Goal: Use online tool/utility: Utilize a website feature to perform a specific function

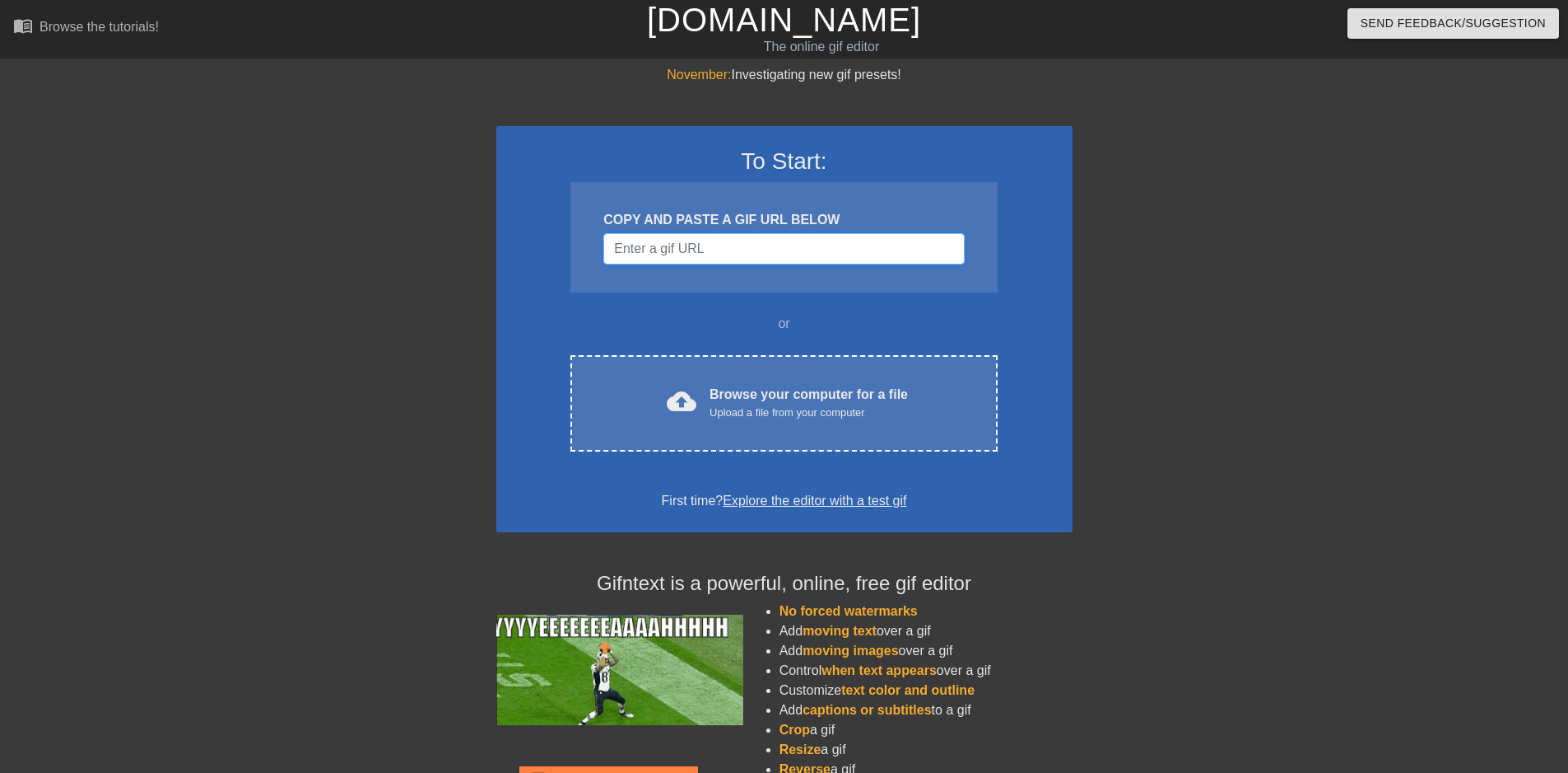
click at [721, 243] on input "Username" at bounding box center [784, 248] width 361 height 31
click at [677, 307] on div "To Start: COPY AND PASTE A GIF URL BELOW or cloud_upload Browse your computer f…" at bounding box center [784, 329] width 577 height 406
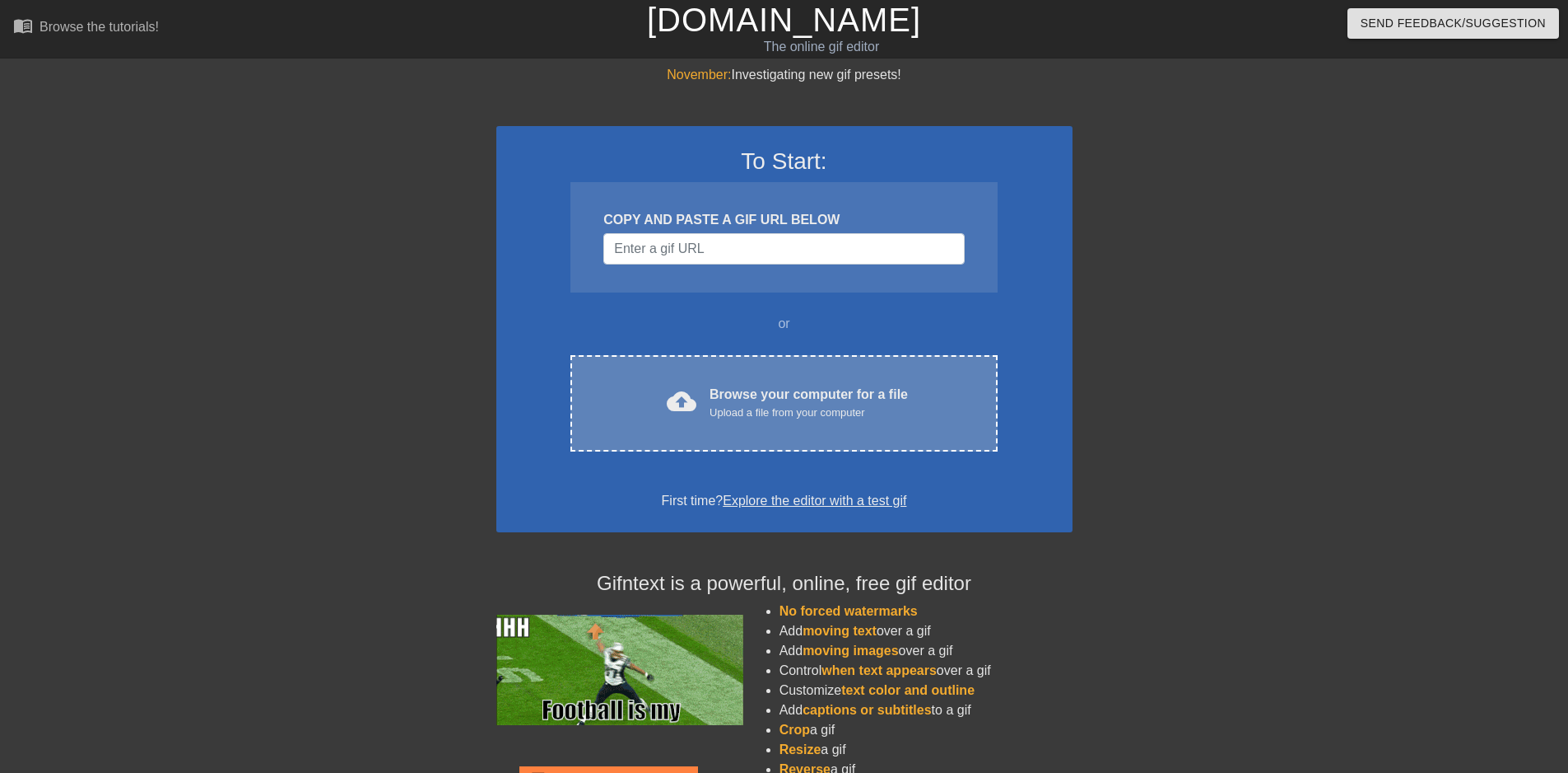
click at [683, 393] on span "cloud_upload" at bounding box center [682, 401] width 30 height 30
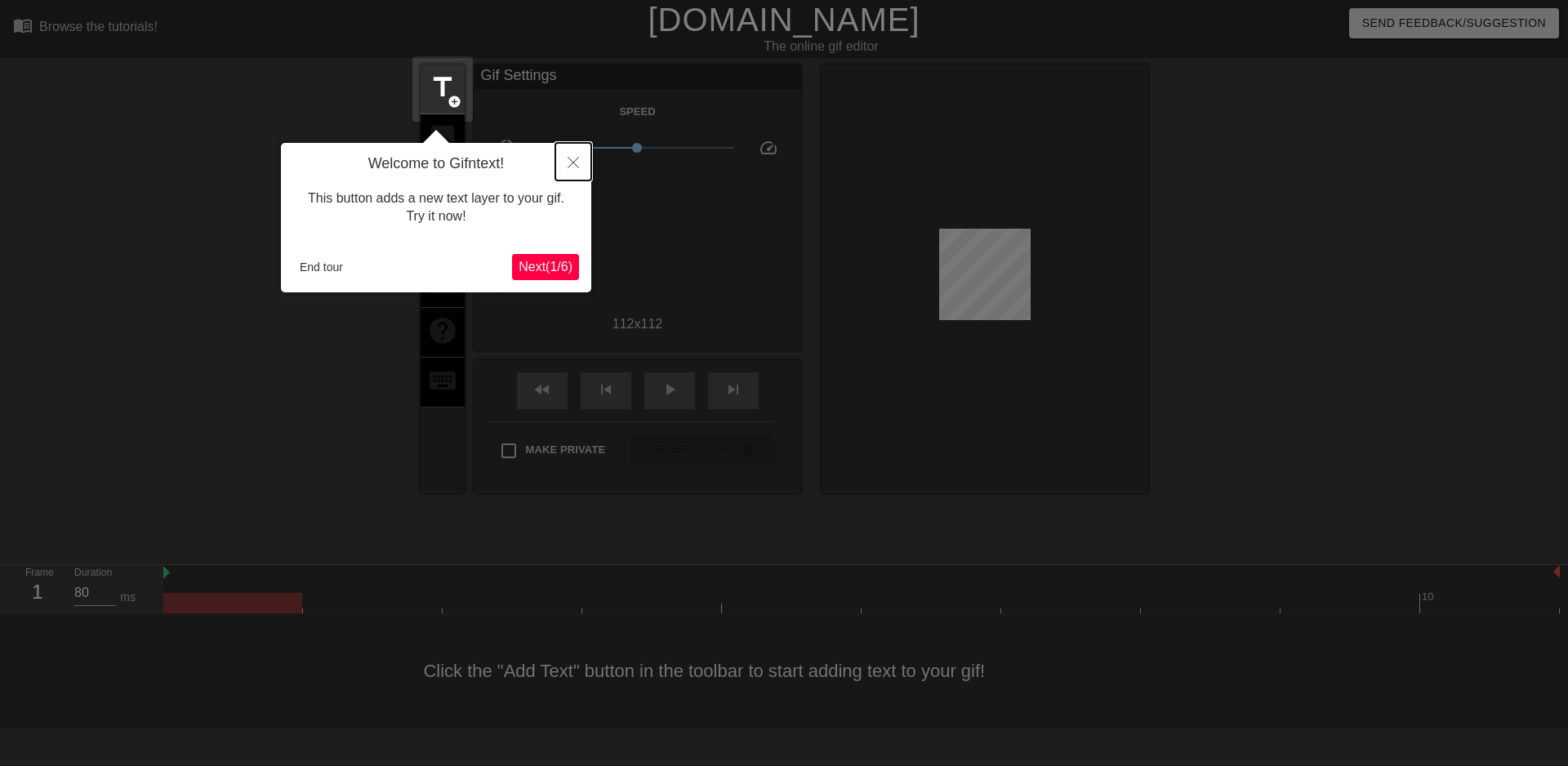
click at [578, 153] on button "Close" at bounding box center [573, 162] width 36 height 37
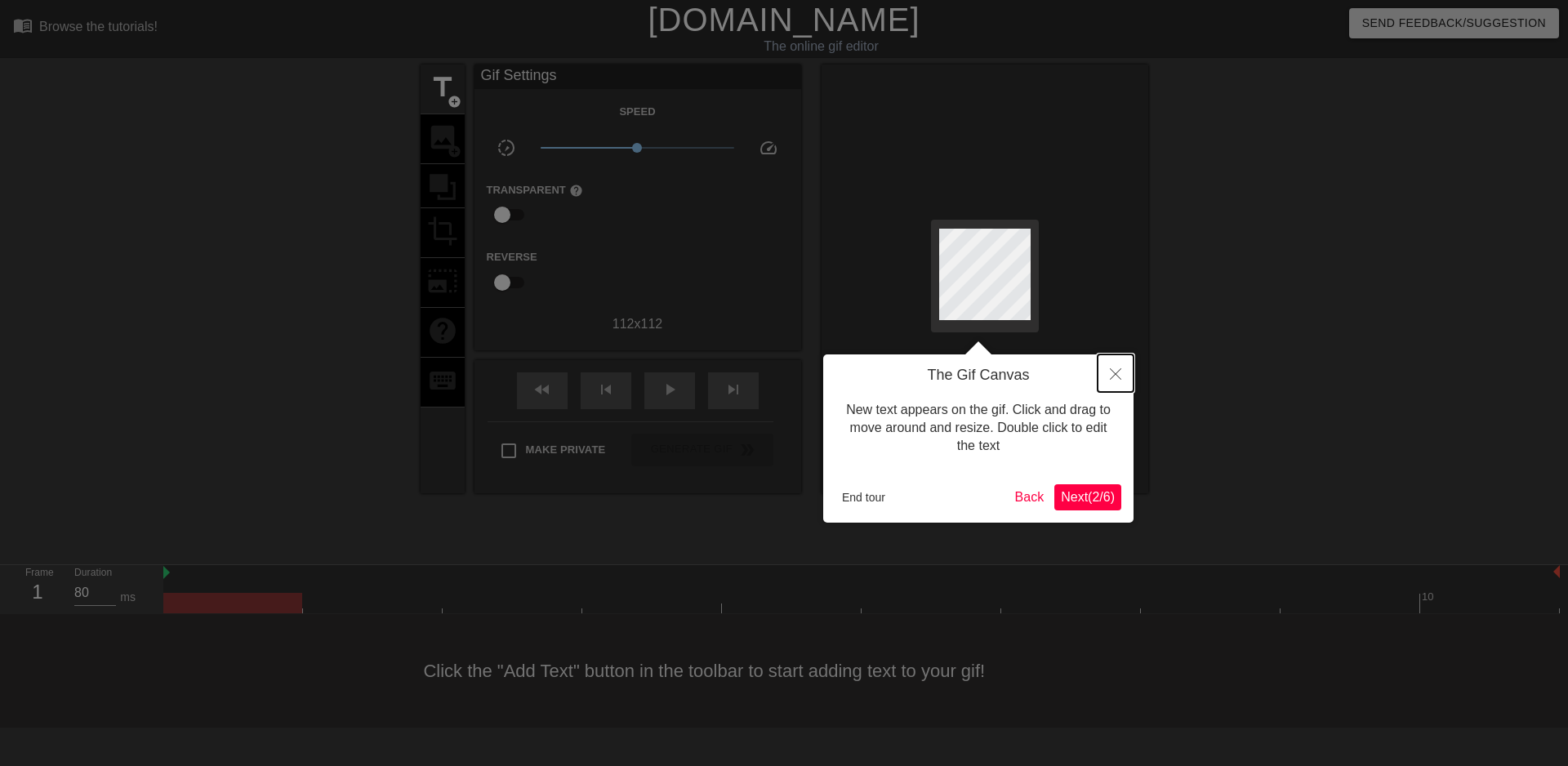
click at [1120, 372] on icon "Close" at bounding box center [1115, 374] width 12 height 12
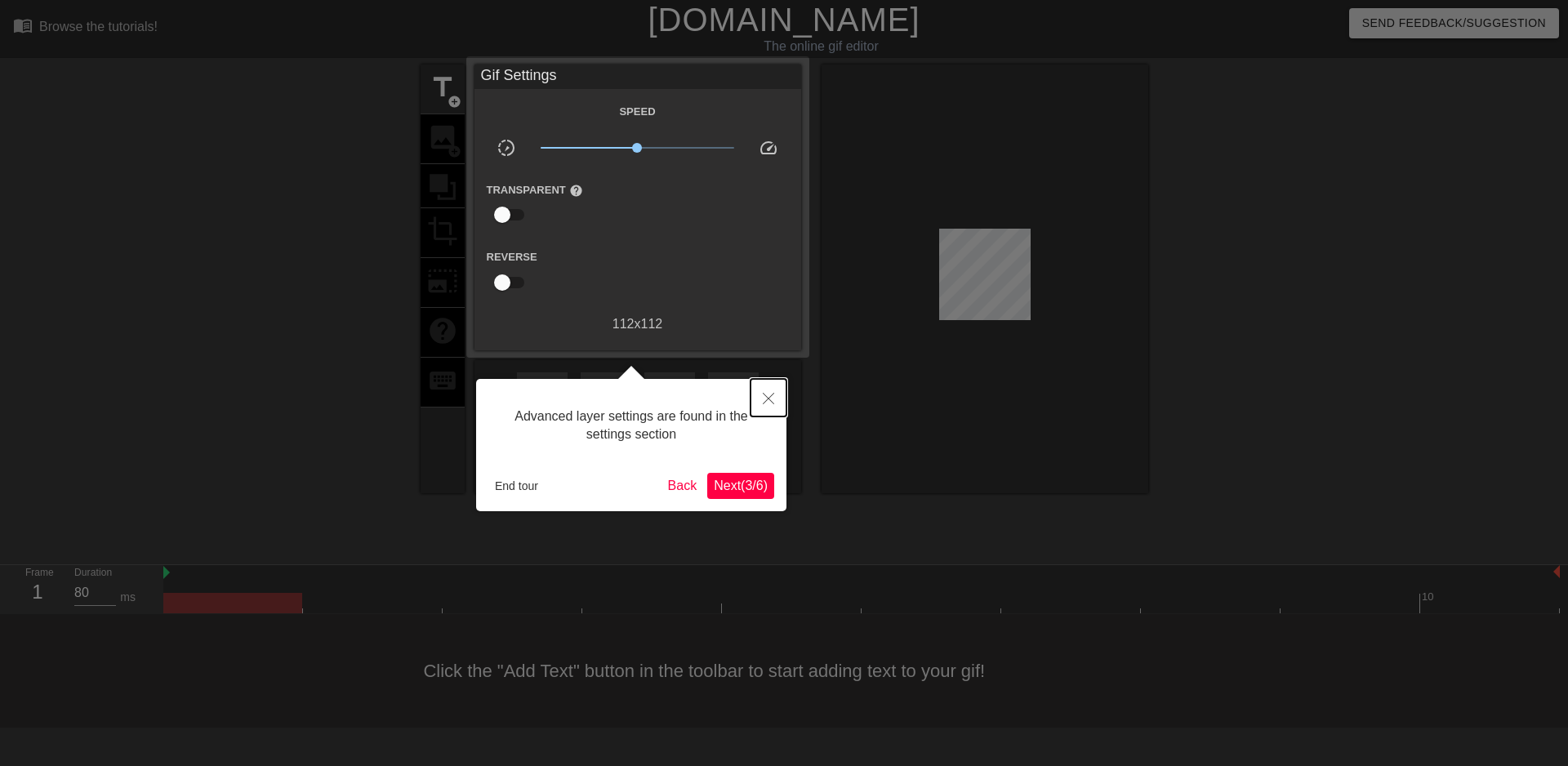
click at [765, 401] on icon "Close" at bounding box center [768, 398] width 12 height 12
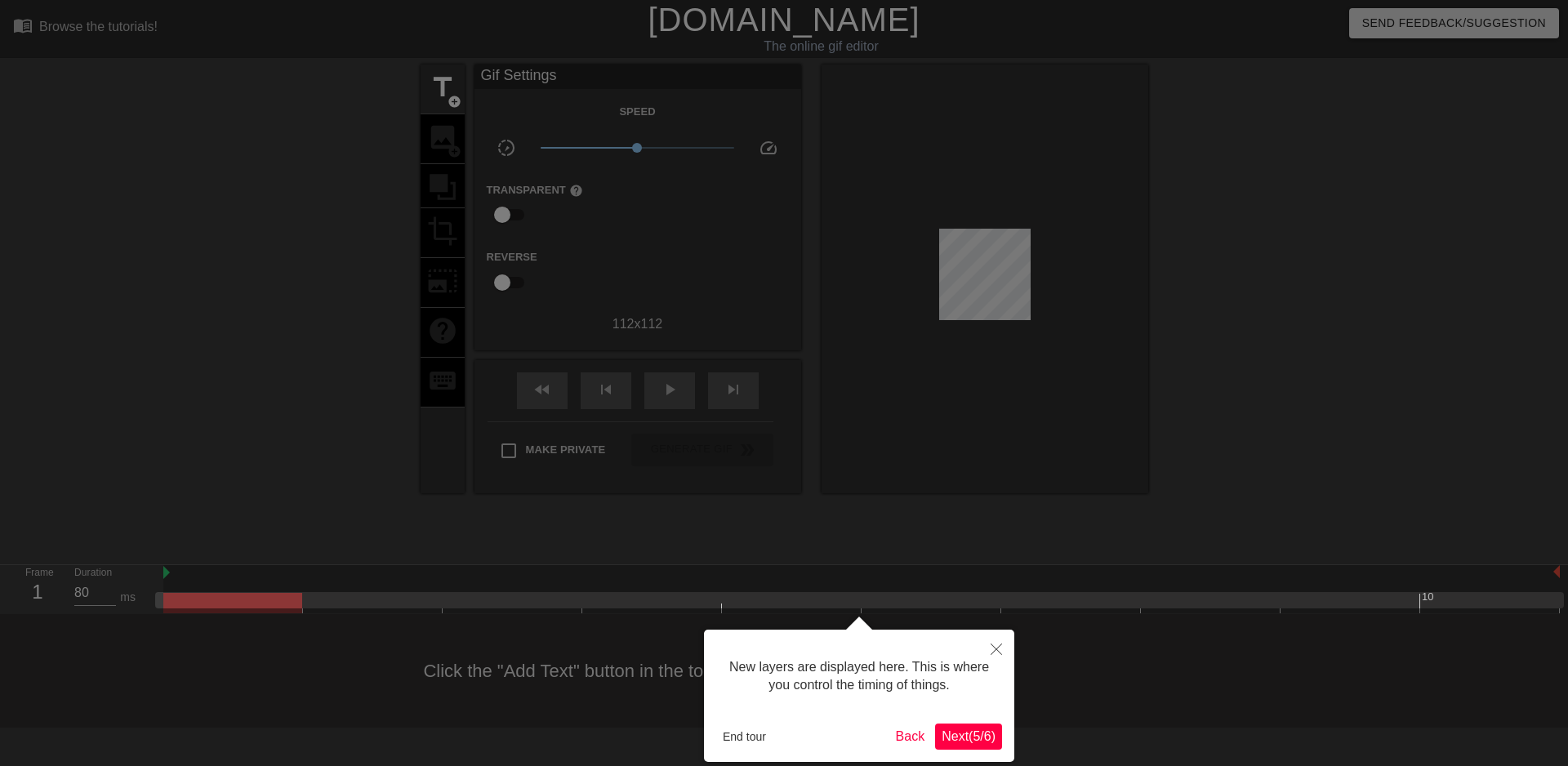
scroll to position [14, 0]
click at [993, 653] on icon "Close" at bounding box center [996, 650] width 12 height 12
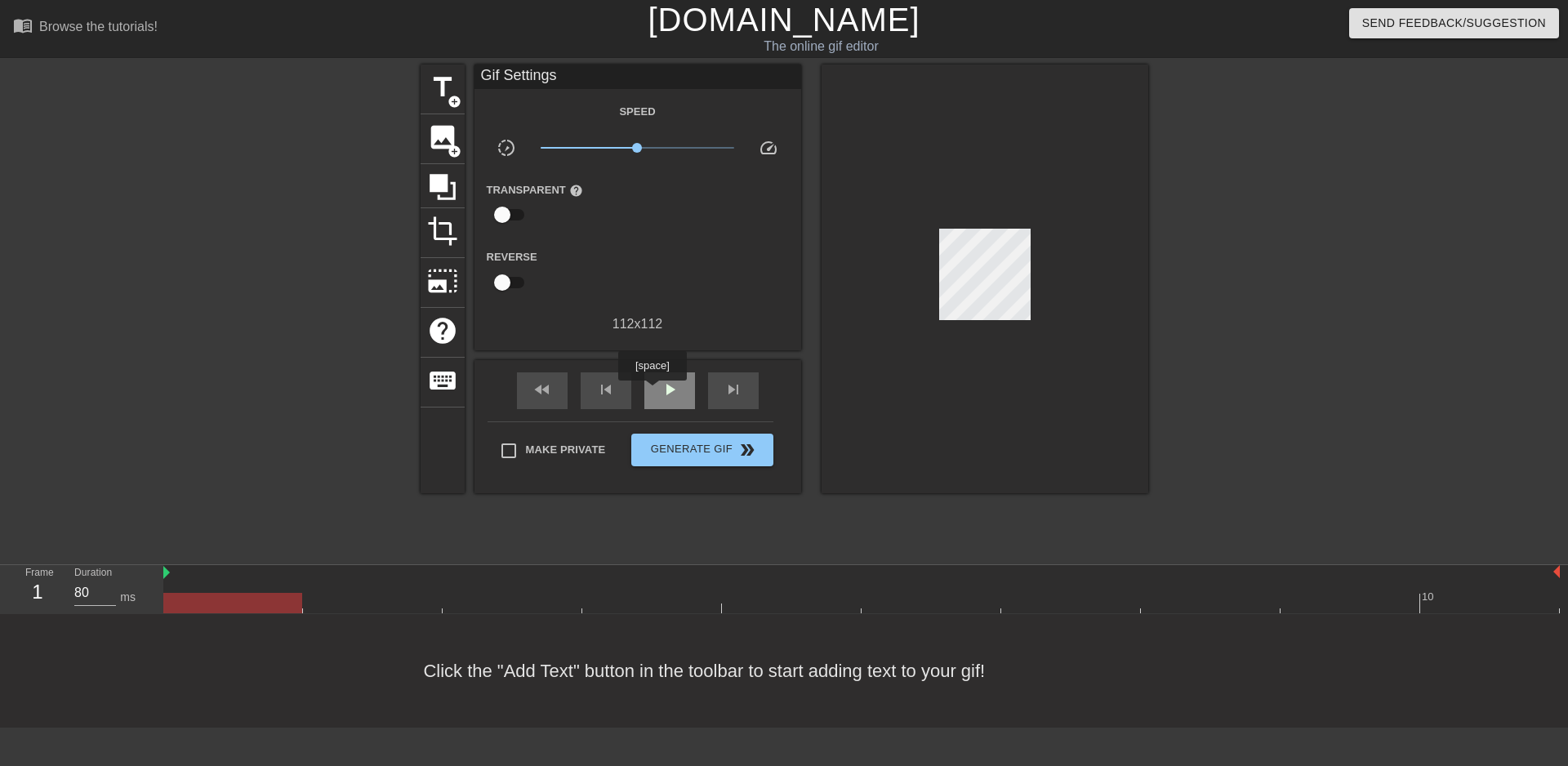
click at [656, 391] on div "play_arrow" at bounding box center [669, 390] width 50 height 36
click at [435, 137] on span "image" at bounding box center [442, 136] width 31 height 31
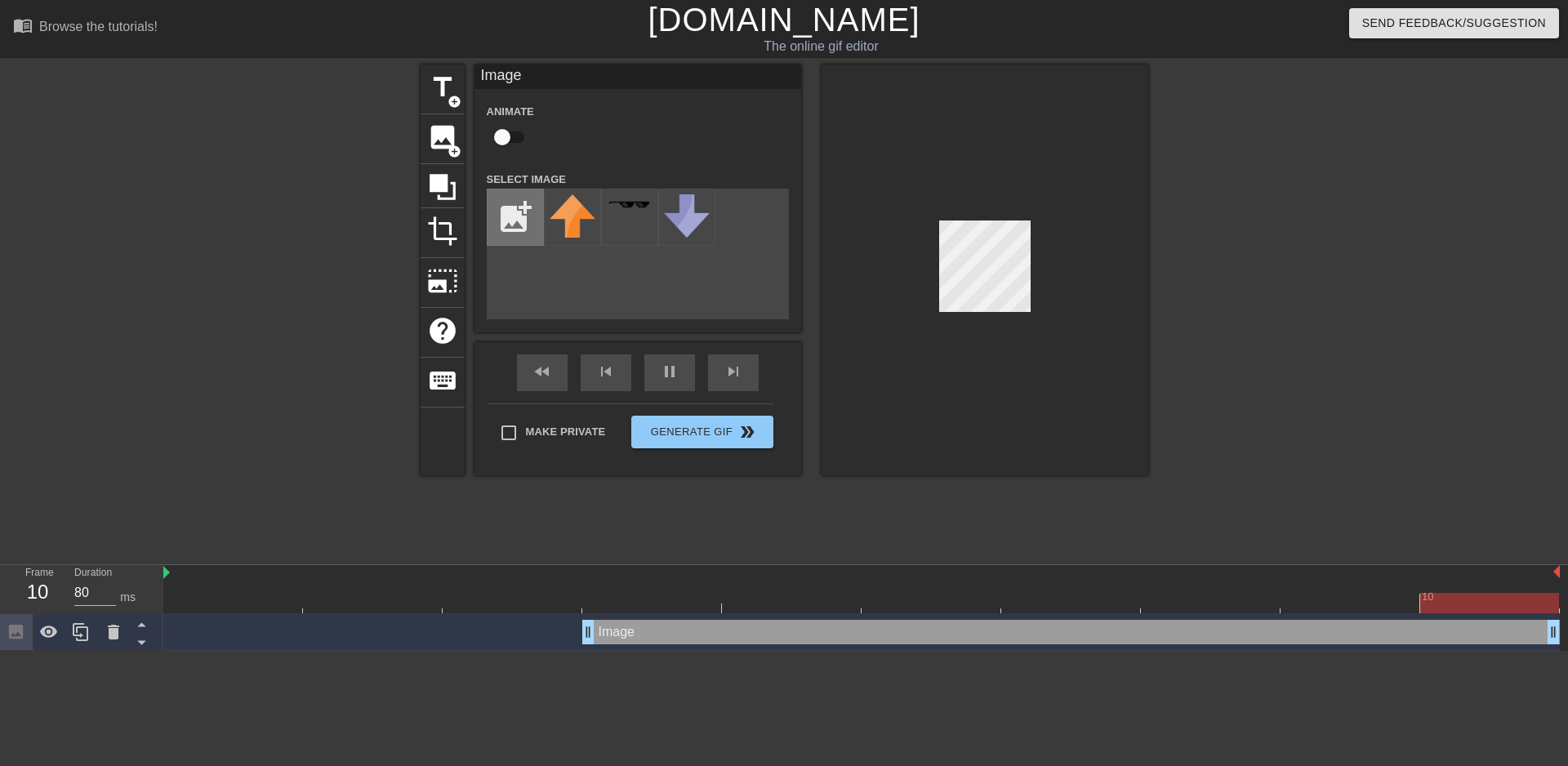
click at [487, 215] on div "add_photo_alternate" at bounding box center [516, 217] width 57 height 57
click at [503, 214] on input "file" at bounding box center [515, 217] width 55 height 55
type input "C:\fakepath\luxa.org-opacity-changed-._IMG_1650.png"
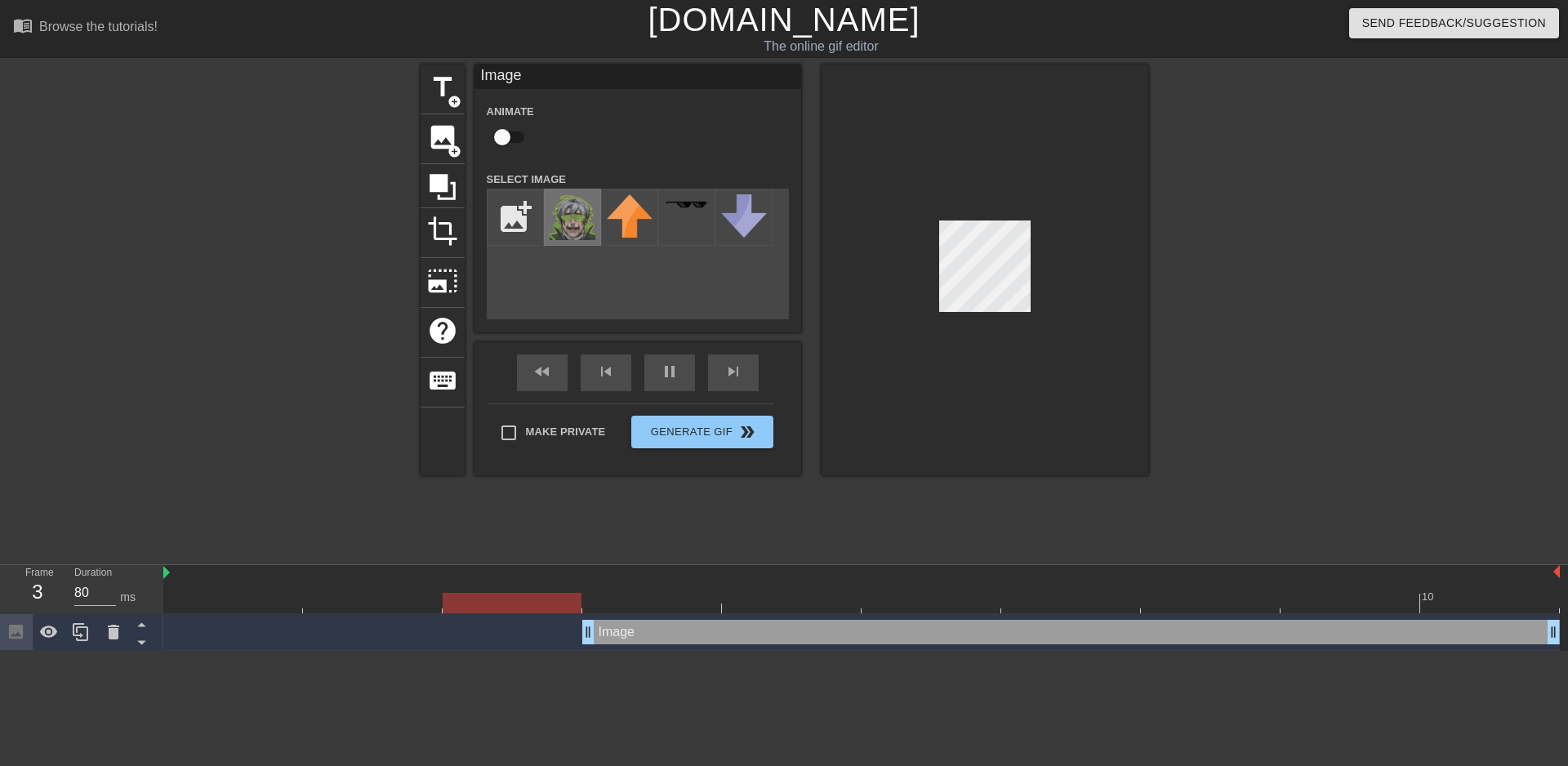
click at [577, 232] on img at bounding box center [572, 217] width 45 height 45
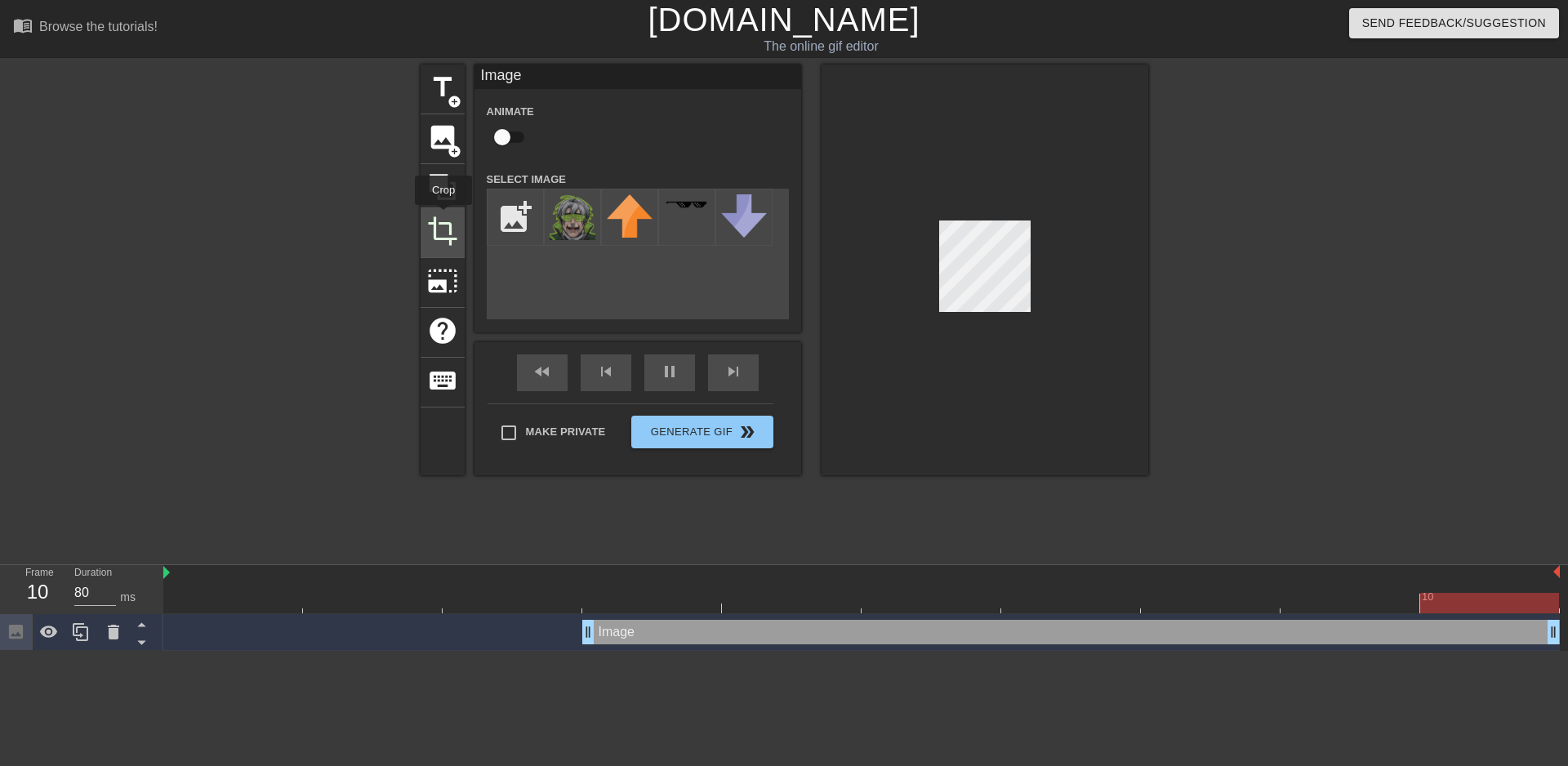
click at [444, 216] on span "crop" at bounding box center [442, 231] width 31 height 31
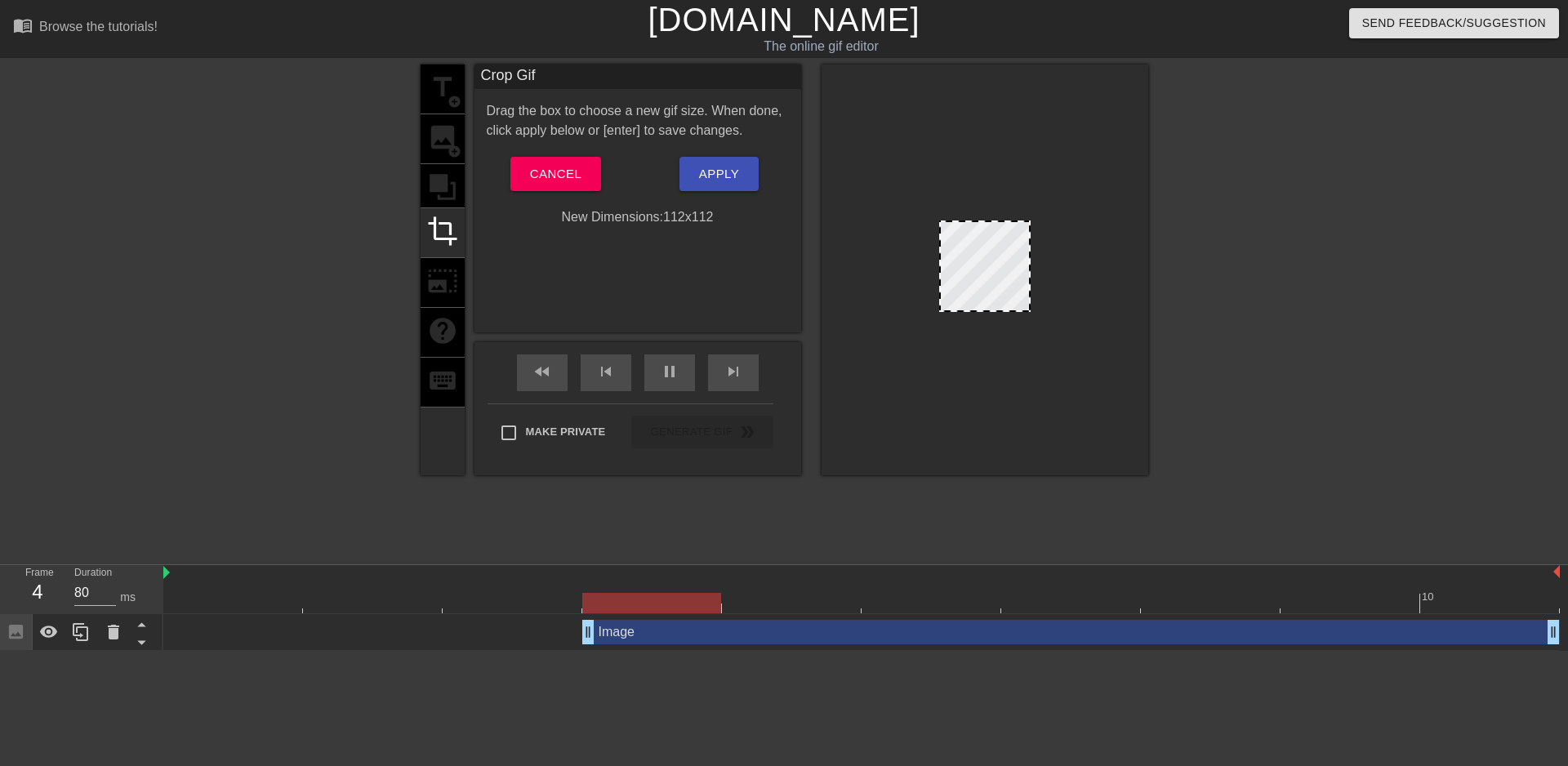
drag, startPoint x: 947, startPoint y: 309, endPoint x: 882, endPoint y: 343, distance: 73.4
click at [882, 343] on div at bounding box center [984, 269] width 326 height 411
drag, startPoint x: 945, startPoint y: 308, endPoint x: 873, endPoint y: 349, distance: 82.9
click at [873, 349] on div at bounding box center [984, 269] width 326 height 411
click at [882, 343] on div at bounding box center [984, 269] width 326 height 411
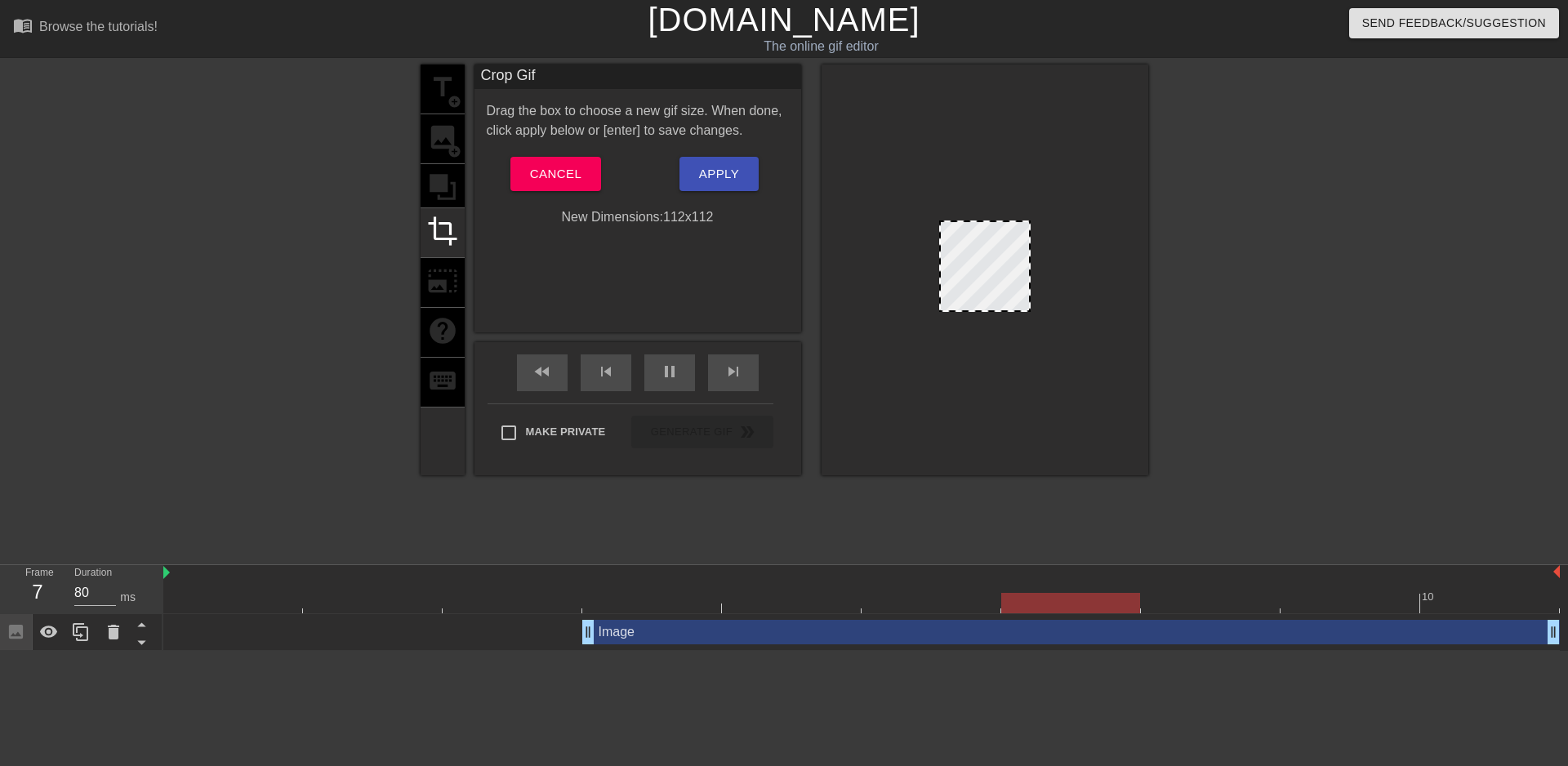
click at [439, 274] on div "title add_circle image add_circle crop photo_size_select_large help keyboard" at bounding box center [442, 269] width 44 height 411
click at [579, 171] on span "Cancel" at bounding box center [555, 174] width 51 height 22
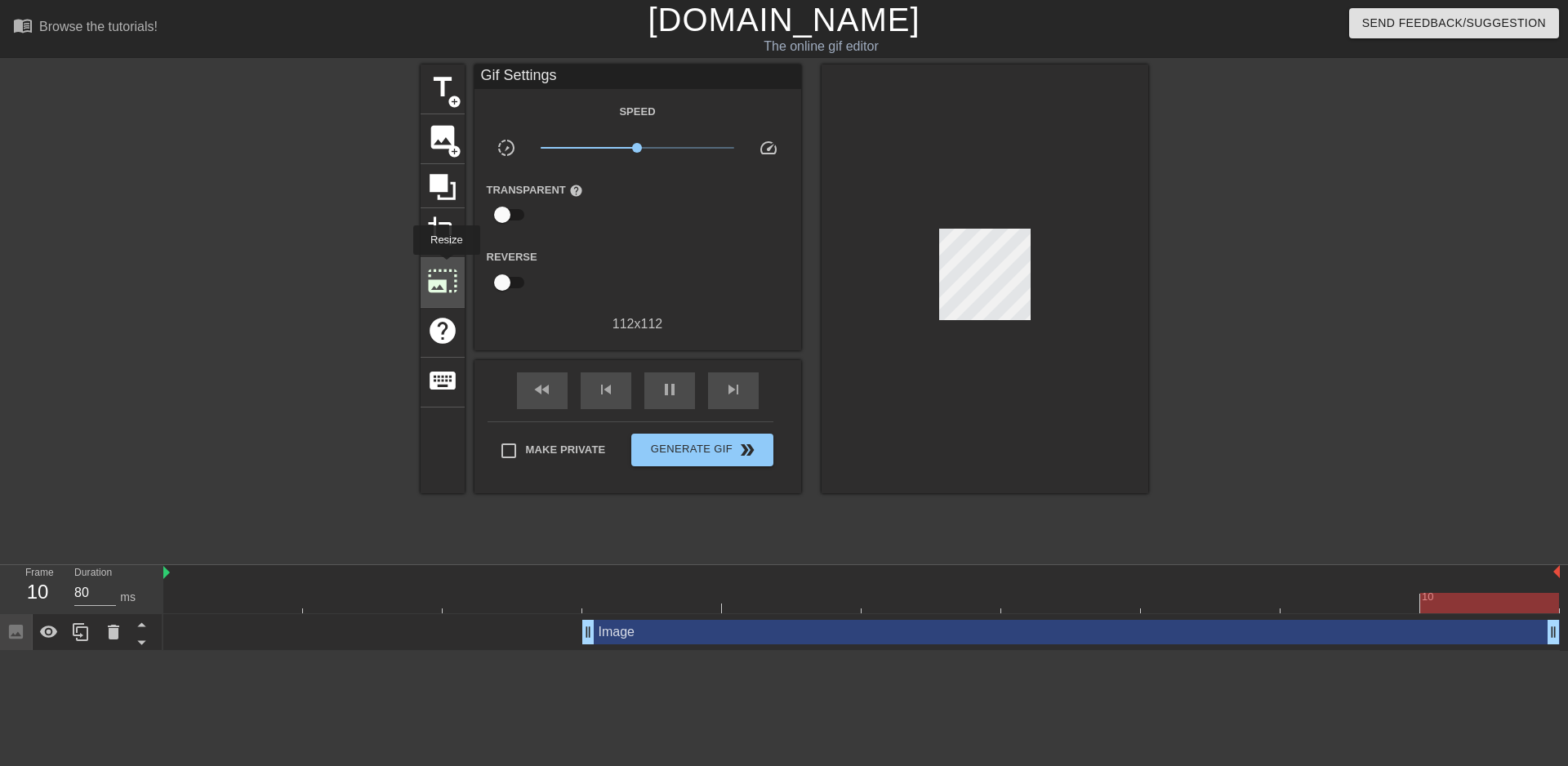
click at [445, 266] on span "photo_size_select_large" at bounding box center [442, 280] width 31 height 31
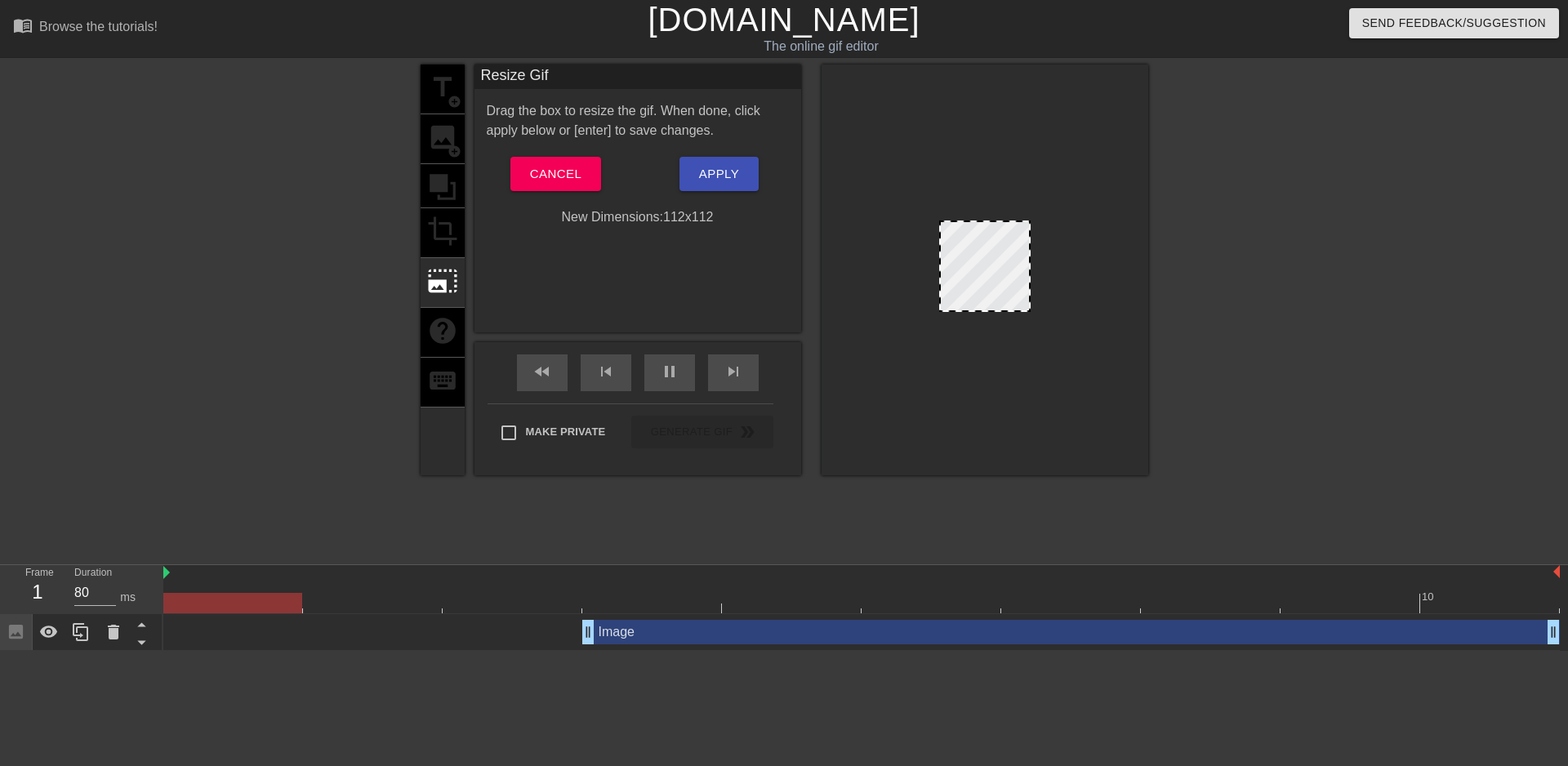
click at [943, 312] on div at bounding box center [984, 269] width 326 height 411
drag, startPoint x: 941, startPoint y: 310, endPoint x: 951, endPoint y: 302, distance: 12.8
click at [936, 318] on div at bounding box center [984, 269] width 326 height 411
drag, startPoint x: 943, startPoint y: 309, endPoint x: 1069, endPoint y: 407, distance: 159.6
click at [1069, 407] on div at bounding box center [984, 269] width 326 height 411
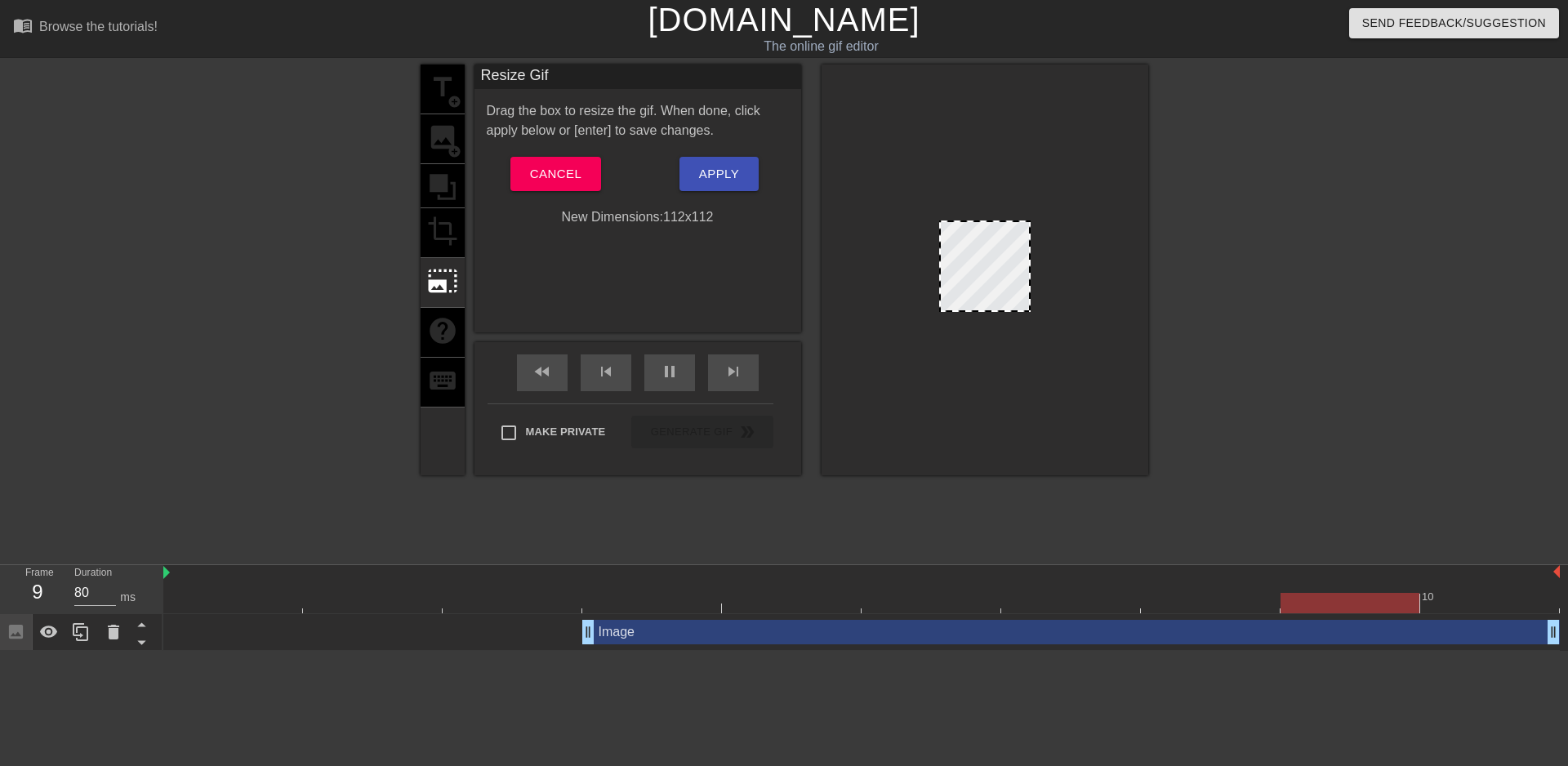
click at [1032, 401] on div at bounding box center [984, 269] width 326 height 411
click at [457, 137] on div "title add_circle image add_circle crop photo_size_select_large help keyboard" at bounding box center [442, 269] width 44 height 411
click at [562, 172] on span "Cancel" at bounding box center [555, 174] width 51 height 22
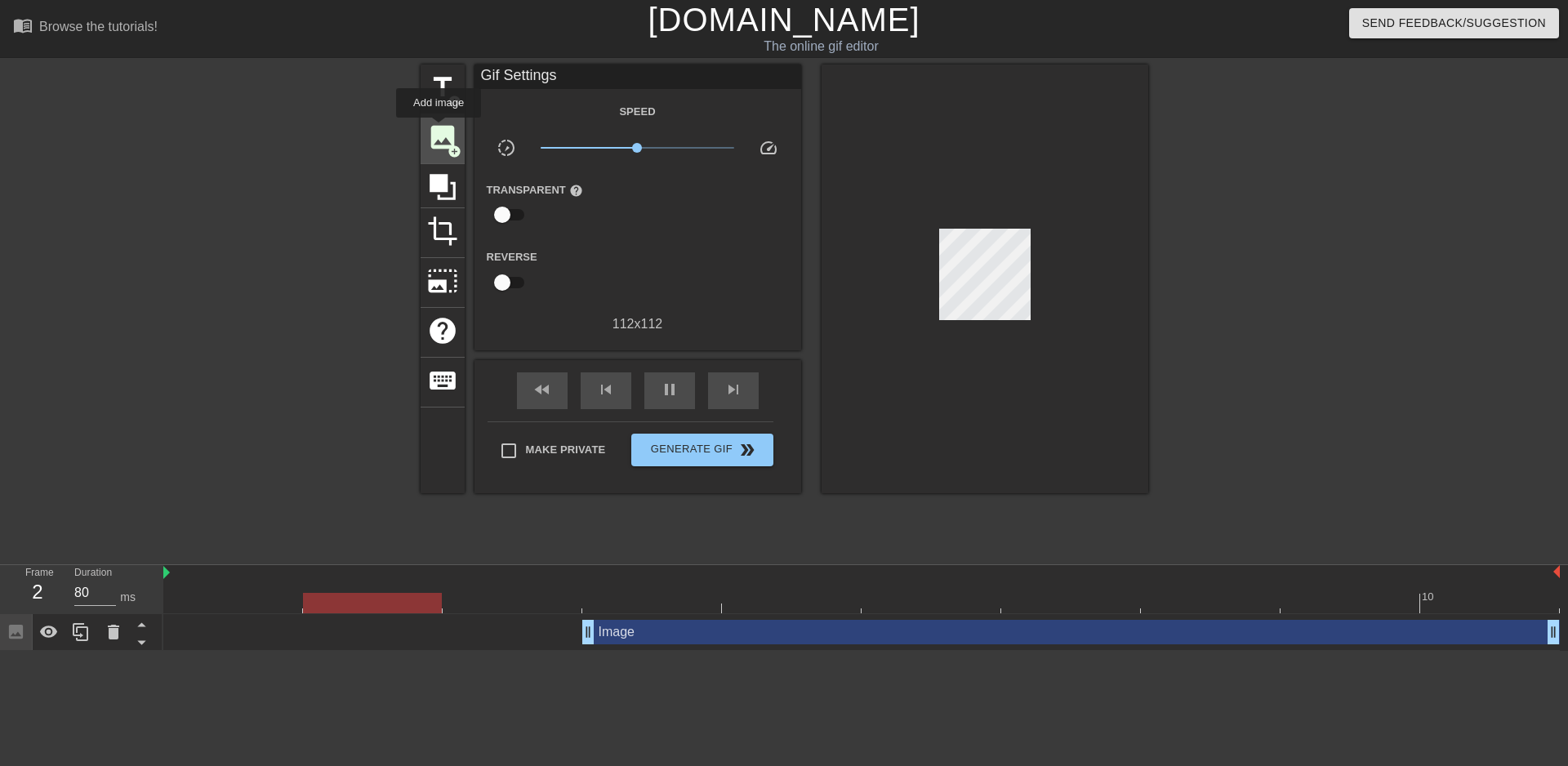
click at [439, 129] on span "image" at bounding box center [442, 136] width 31 height 31
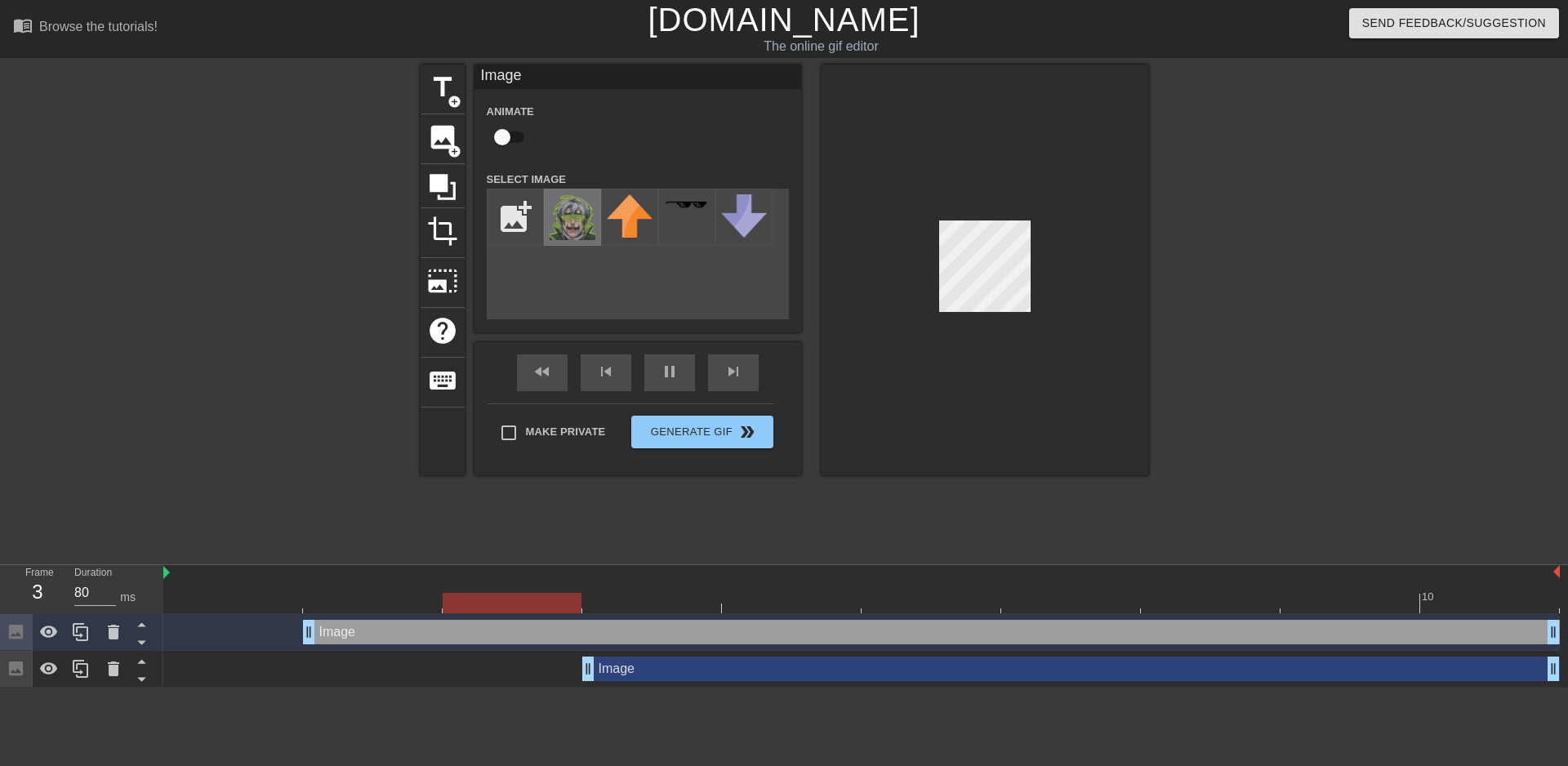
click at [579, 223] on img at bounding box center [572, 217] width 45 height 45
drag, startPoint x: 579, startPoint y: 223, endPoint x: 553, endPoint y: 142, distance: 85.1
click at [554, 142] on div "Animate" at bounding box center [637, 127] width 326 height 51
click at [507, 134] on input "checkbox" at bounding box center [502, 136] width 93 height 31
click at [507, 134] on input "checkbox" at bounding box center [518, 136] width 93 height 31
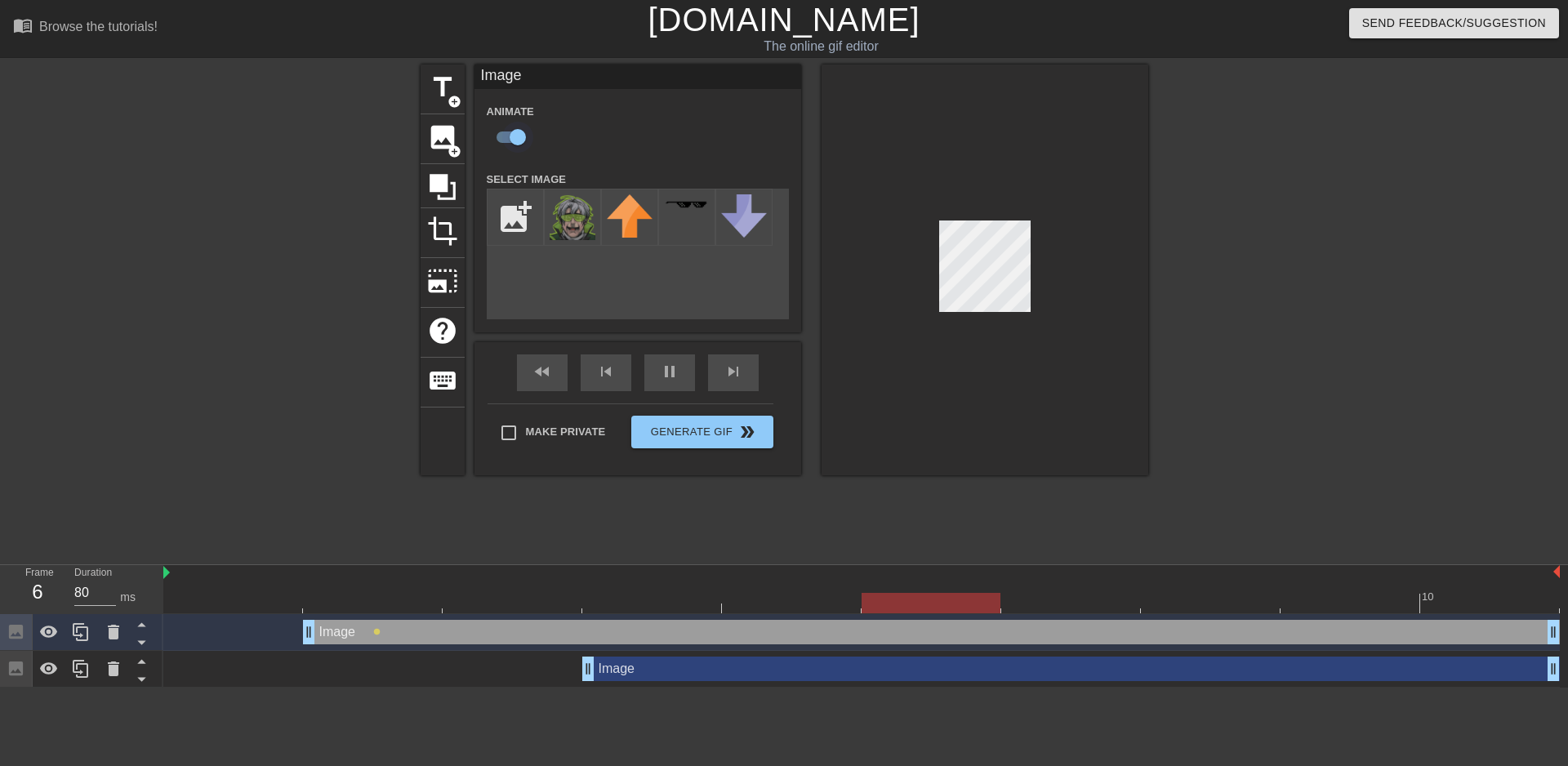
checkbox input "false"
click at [449, 130] on span "image" at bounding box center [442, 136] width 31 height 31
